Goal: Transaction & Acquisition: Purchase product/service

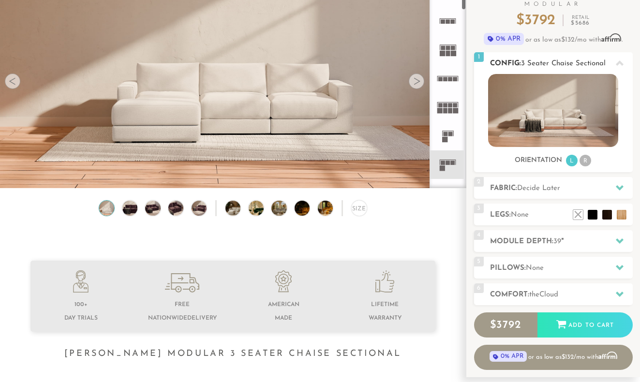
scroll to position [97, 0]
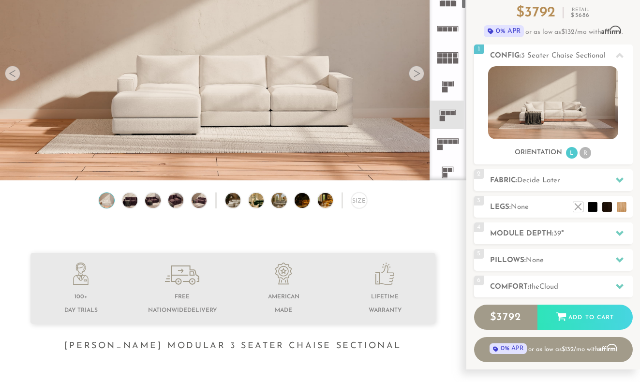
click at [450, 140] on rect at bounding box center [450, 142] width 4 height 4
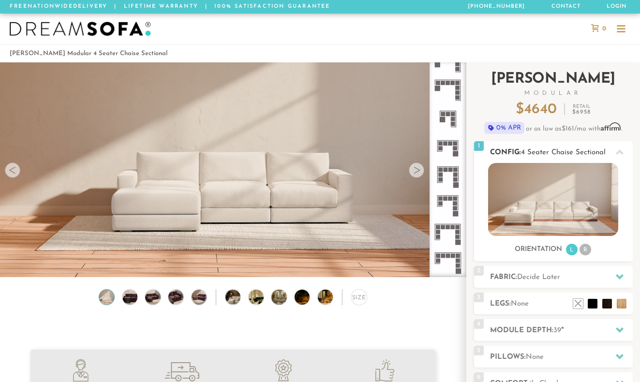
click at [588, 251] on li "R" at bounding box center [585, 250] width 12 height 12
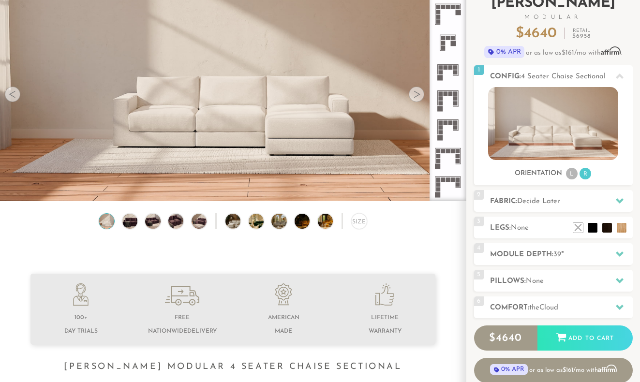
scroll to position [77, 0]
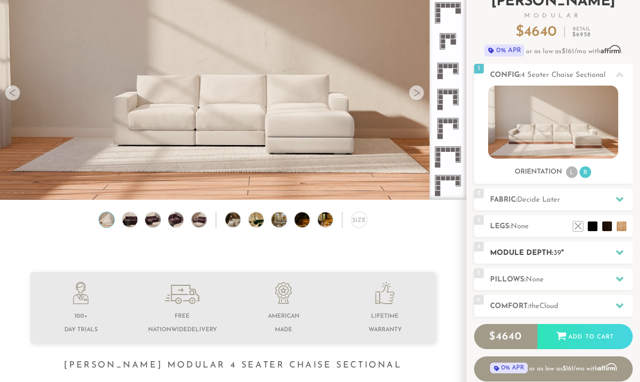
click at [562, 255] on h2 "Module Depth: 39 "" at bounding box center [561, 253] width 143 height 11
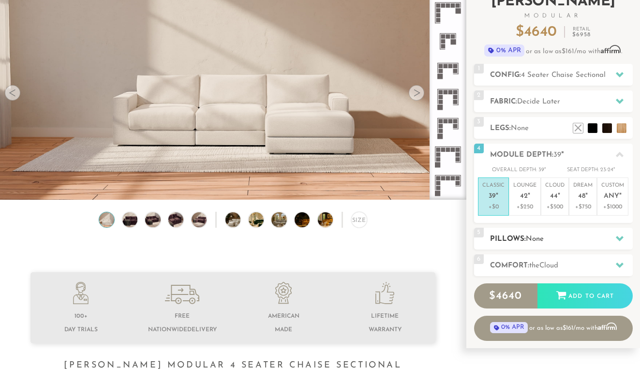
click at [562, 246] on div "5 Pillows: None" at bounding box center [553, 239] width 159 height 22
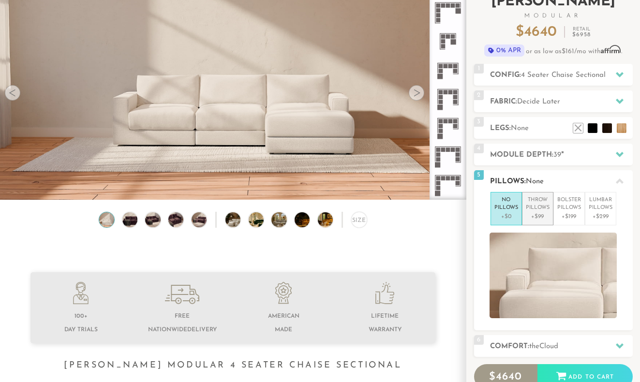
click at [533, 209] on p "Throw Pillows" at bounding box center [538, 204] width 24 height 16
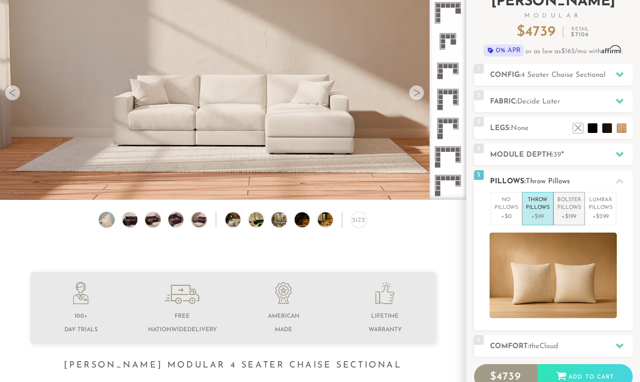
click at [576, 220] on p "+$199" at bounding box center [569, 216] width 24 height 9
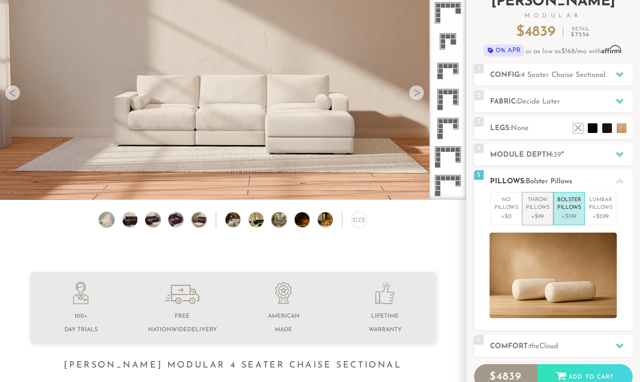
click at [547, 209] on p "Throw Pillows" at bounding box center [538, 204] width 24 height 16
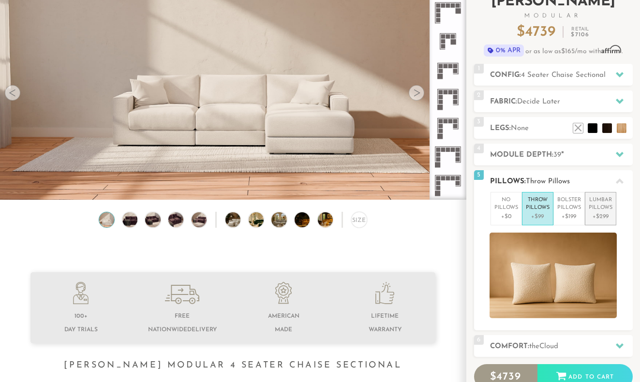
click at [611, 216] on p "+$299" at bounding box center [601, 216] width 24 height 9
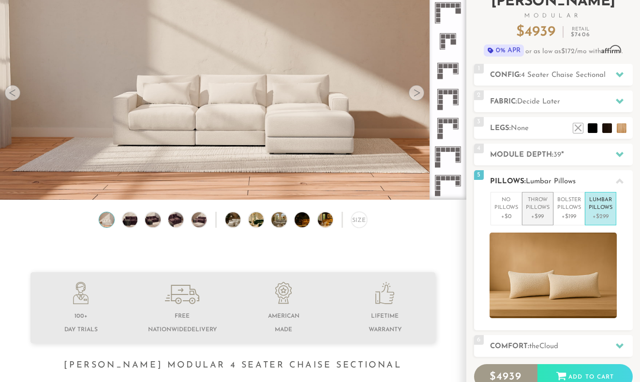
click at [545, 207] on p "Throw Pillows" at bounding box center [538, 204] width 24 height 16
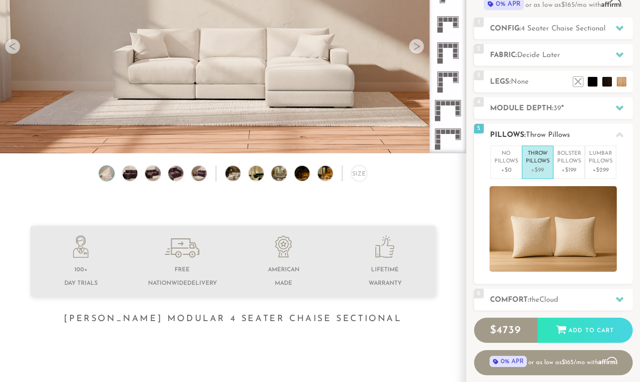
scroll to position [138, 0]
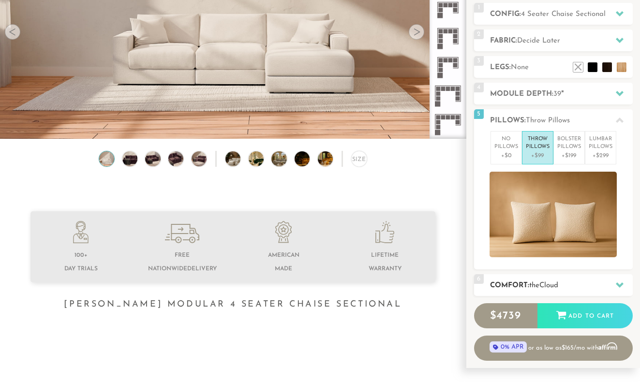
click at [563, 285] on h2 "Comfort: the Cloud" at bounding box center [561, 285] width 143 height 11
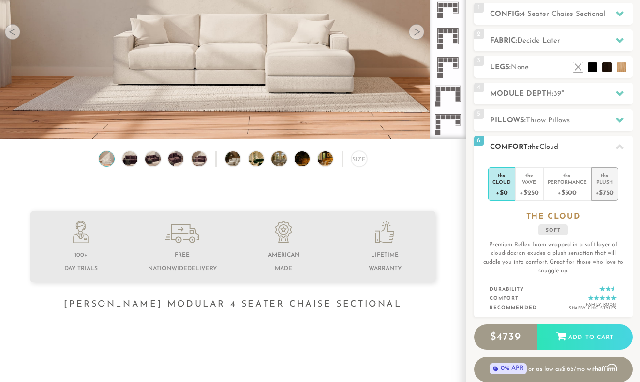
click at [598, 196] on div "+$750" at bounding box center [604, 192] width 18 height 14
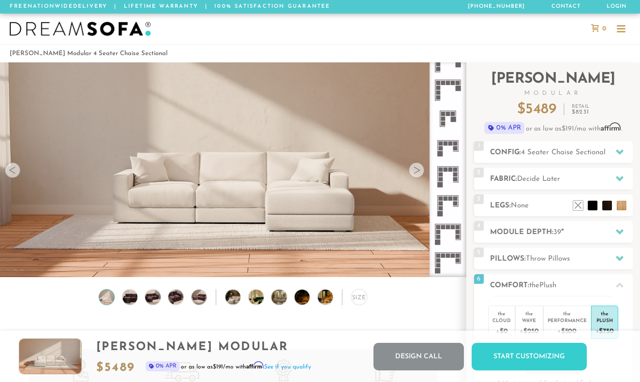
scroll to position [0, 0]
